Goal: Task Accomplishment & Management: Manage account settings

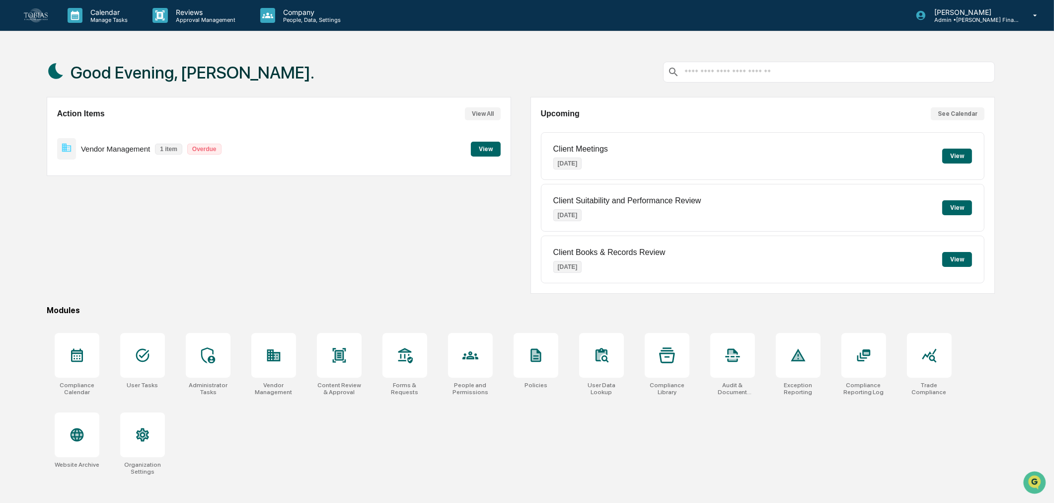
click at [307, 23] on div "Company People, Data, Settings" at bounding box center [304, 15] width 105 height 31
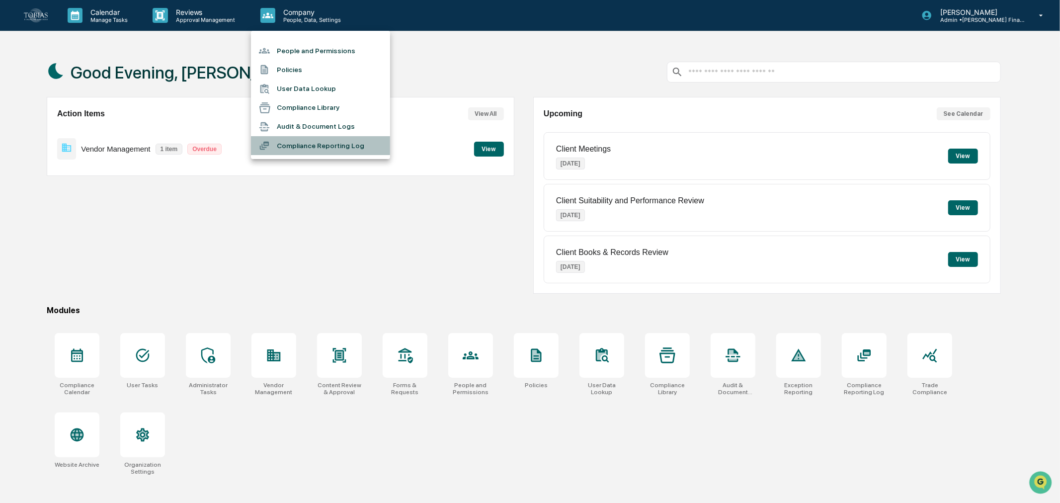
click at [298, 142] on li "Compliance Reporting Log" at bounding box center [320, 145] width 139 height 19
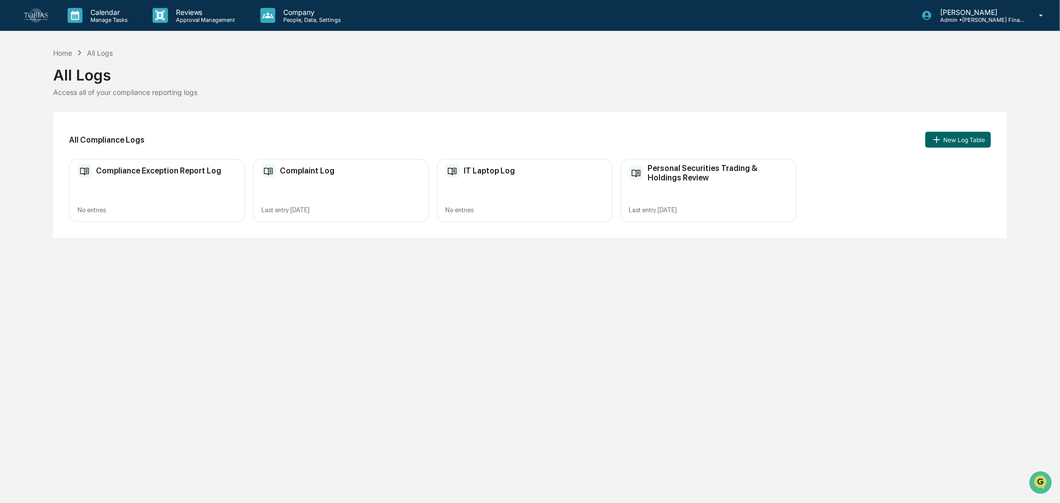
click at [691, 186] on div "Personal Securities Trading & Holdings Review Last entry [DATE]" at bounding box center [708, 190] width 176 height 63
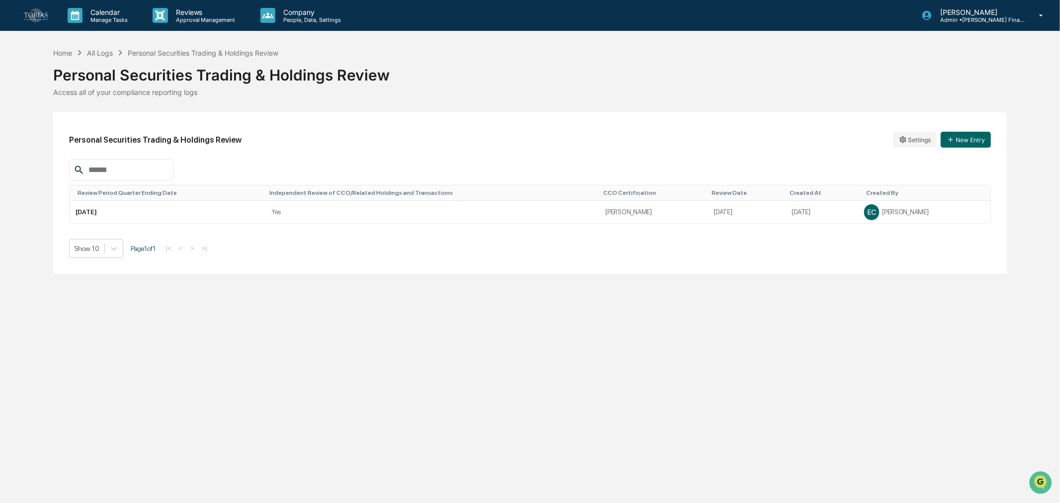
click at [902, 127] on div "Personal Securities Trading & Holdings Review Settings New Entry Review Period …" at bounding box center [530, 192] width 954 height 161
click at [911, 142] on html "Calendar Manage Tasks Reviews Approval Management Company People, Data, Setting…" at bounding box center [530, 251] width 1060 height 503
click at [911, 161] on div "Edit" at bounding box center [915, 160] width 64 height 16
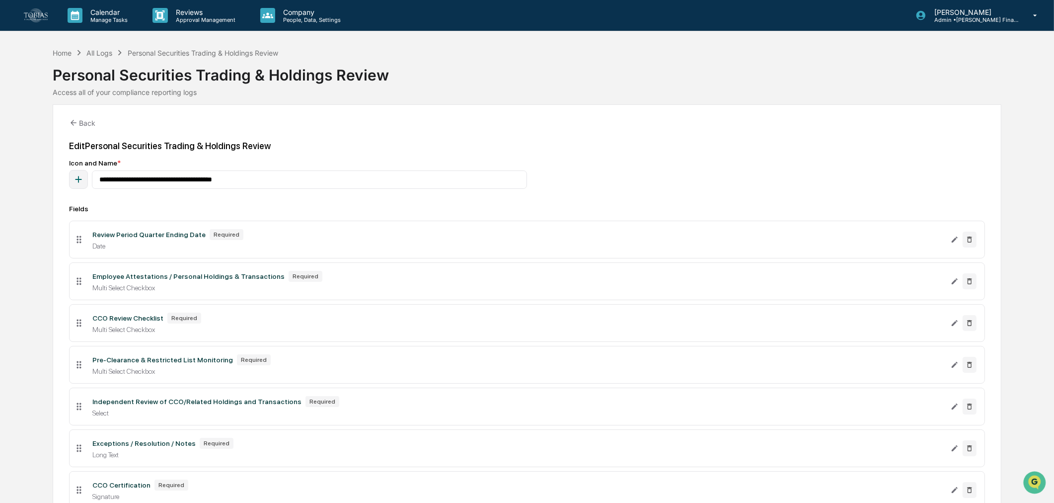
scroll to position [55, 0]
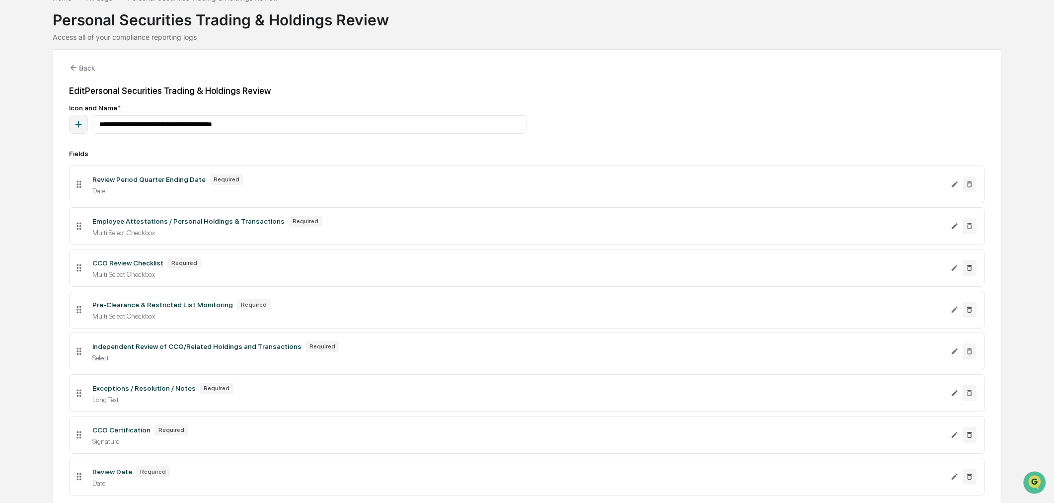
click at [954, 229] on icon "Edit Employee Attestations / Personal Holdings & Transactions field" at bounding box center [955, 226] width 6 height 6
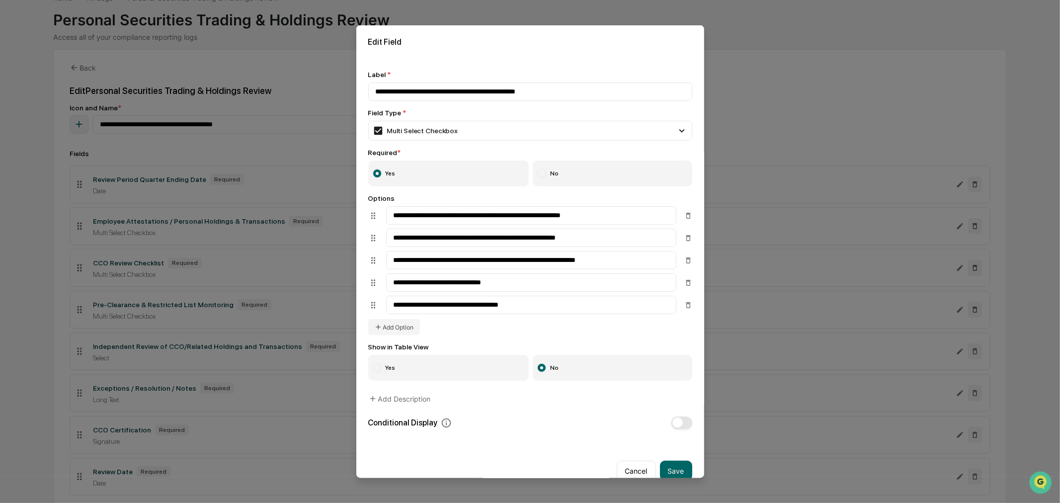
click at [628, 470] on button "Cancel" at bounding box center [636, 471] width 39 height 20
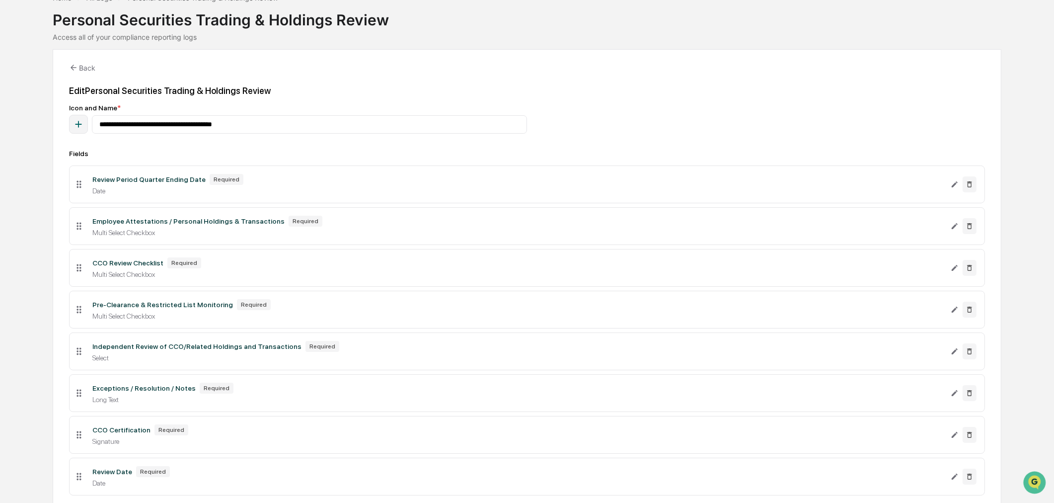
click at [955, 272] on icon "Edit CCO Review Checklist field" at bounding box center [955, 268] width 8 height 8
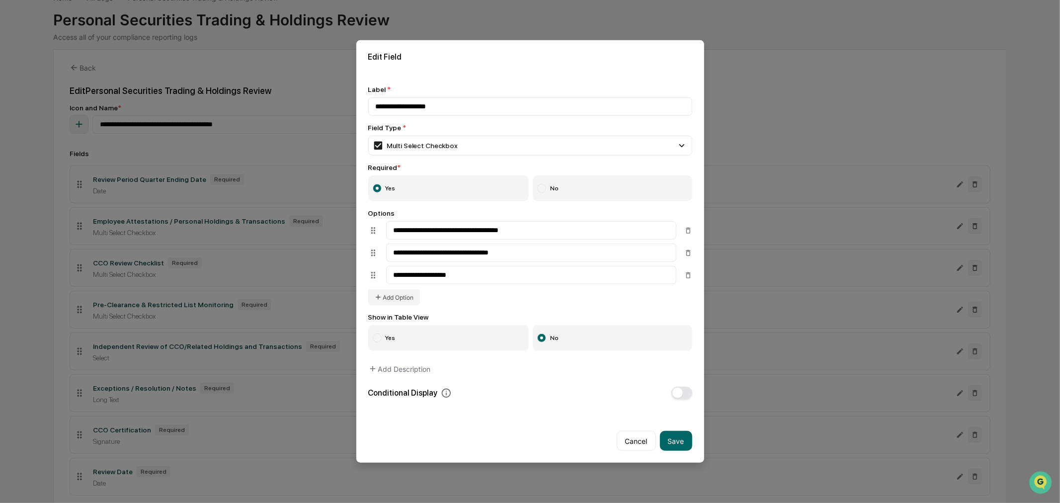
click at [405, 336] on label "Yes" at bounding box center [448, 338] width 161 height 26
click at [679, 445] on button "Save" at bounding box center [676, 441] width 32 height 20
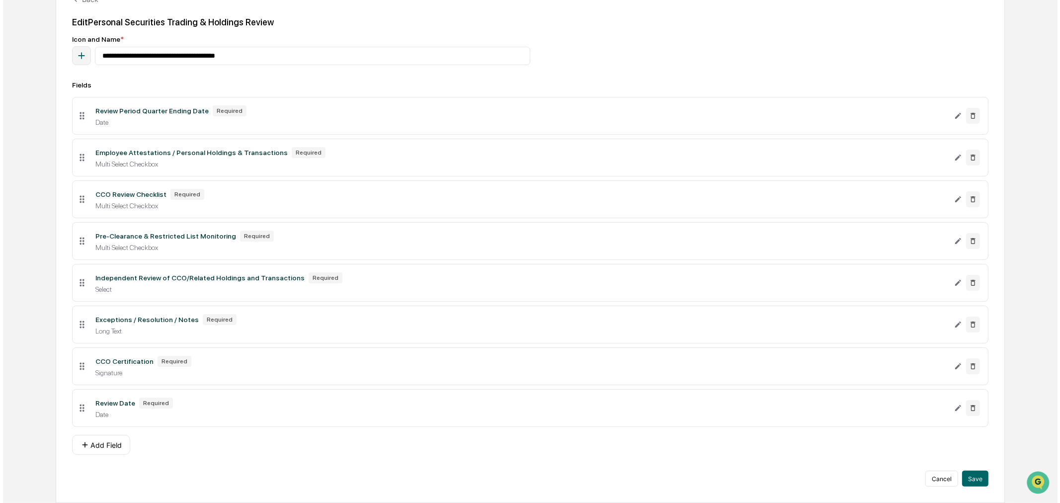
scroll to position [130, 0]
click at [967, 480] on button "Save" at bounding box center [972, 478] width 26 height 16
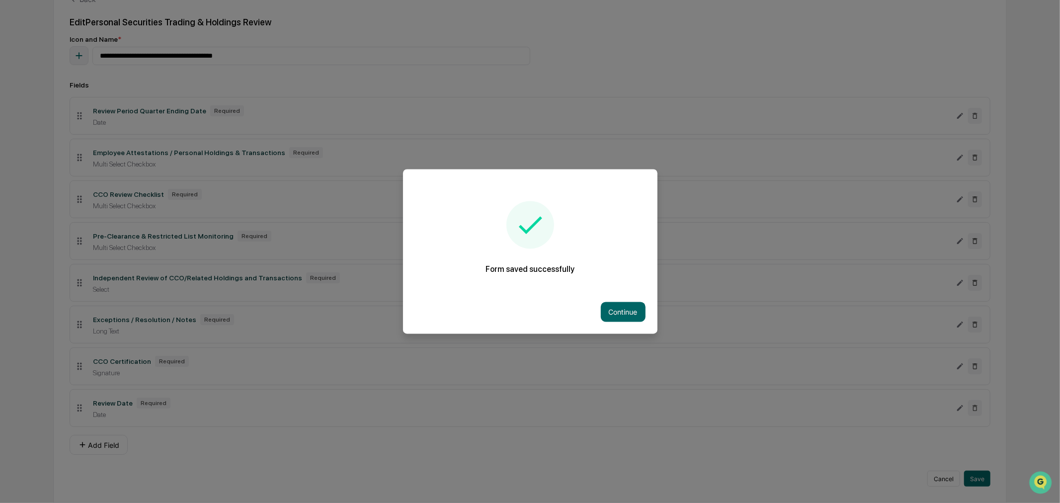
click at [631, 326] on div "Continue" at bounding box center [530, 312] width 254 height 44
click at [631, 319] on button "Continue" at bounding box center [623, 312] width 45 height 20
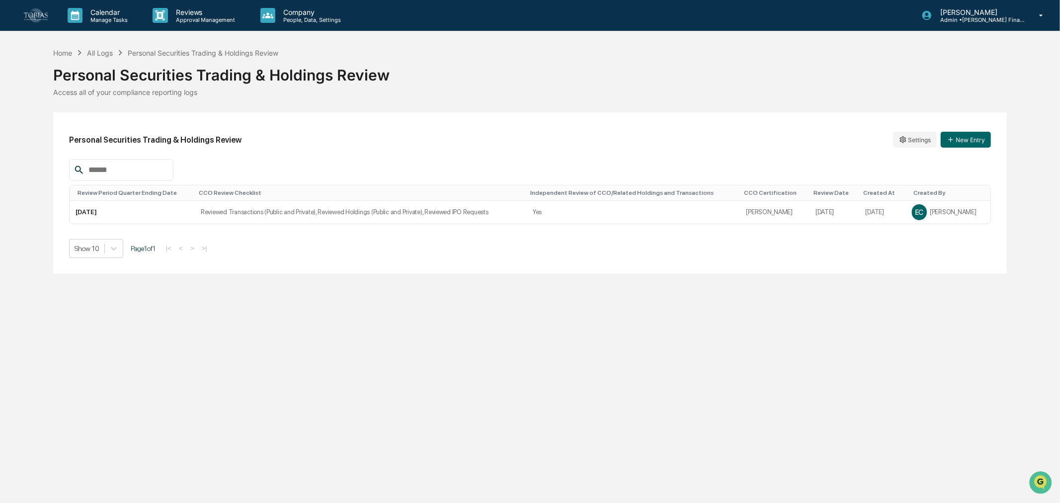
click at [647, 391] on div "Calendar Manage Tasks Reviews Approval Management Company People, Data, Setting…" at bounding box center [530, 251] width 1060 height 503
